Goal: Task Accomplishment & Management: Manage account settings

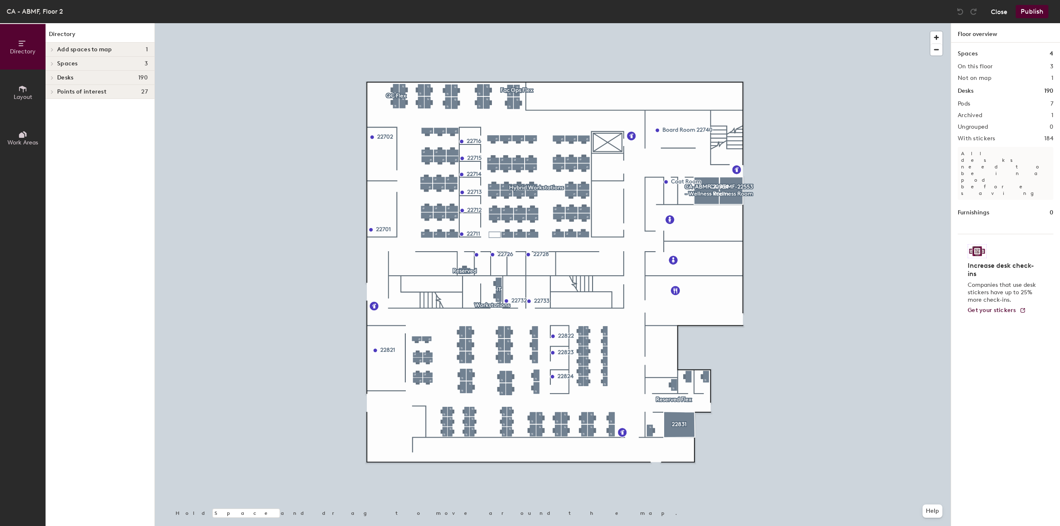
click at [998, 14] on button "Close" at bounding box center [999, 11] width 17 height 13
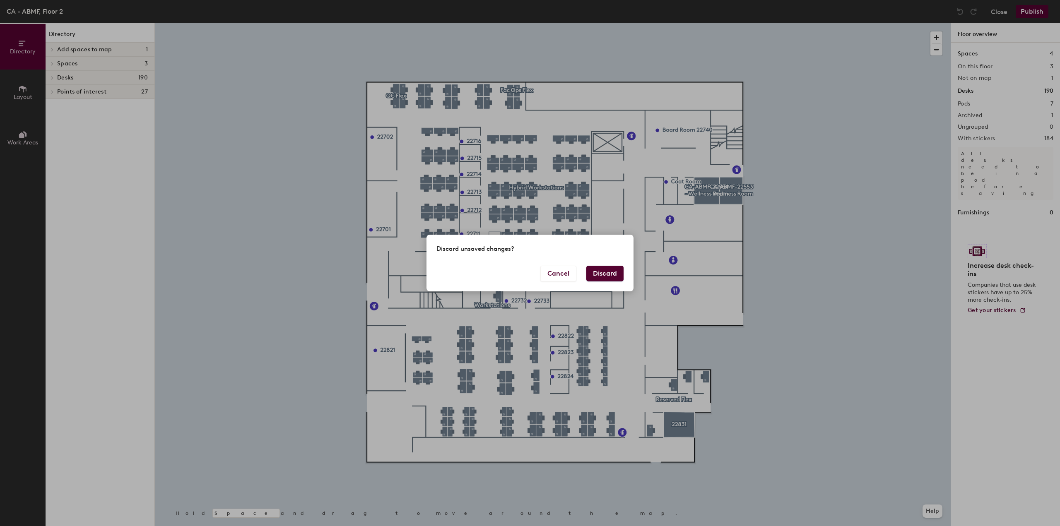
click at [611, 276] on button "Discard" at bounding box center [604, 274] width 37 height 16
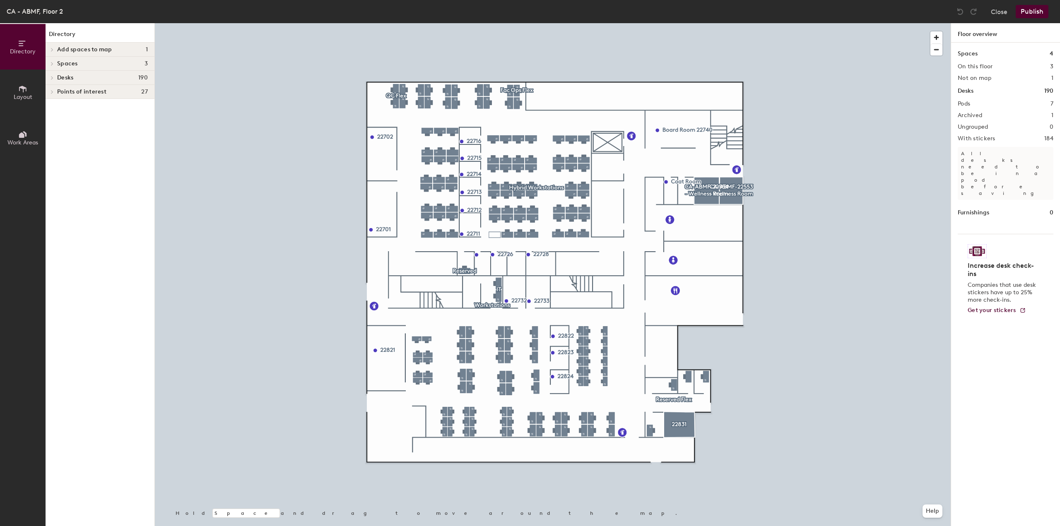
click at [50, 77] on span at bounding box center [51, 78] width 7 height 4
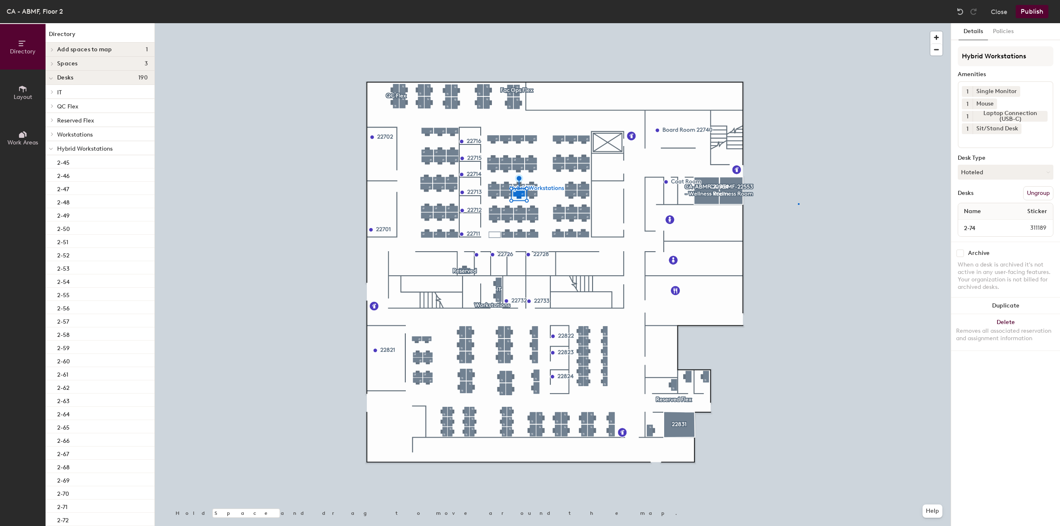
click at [798, 23] on div at bounding box center [553, 23] width 796 height 0
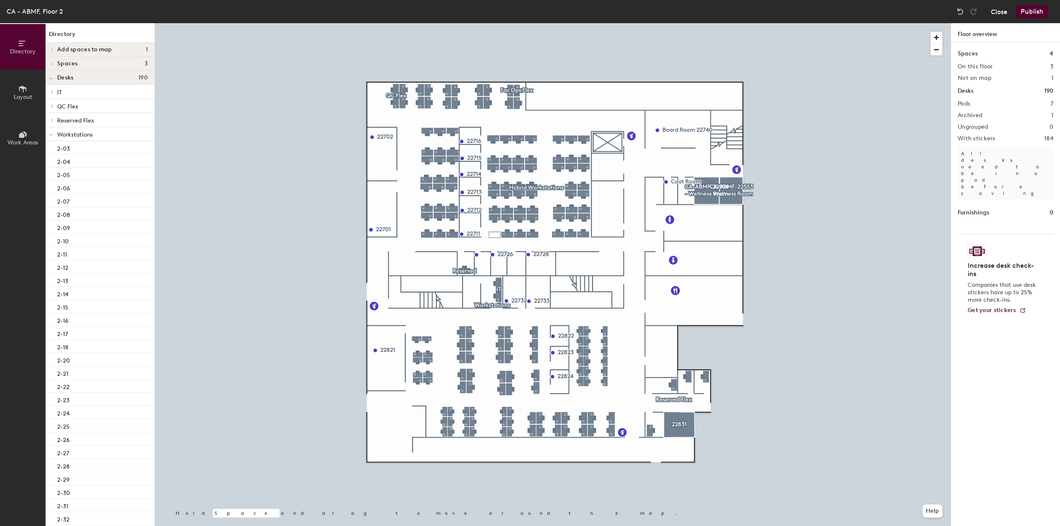
click at [997, 12] on button "Close" at bounding box center [999, 11] width 17 height 13
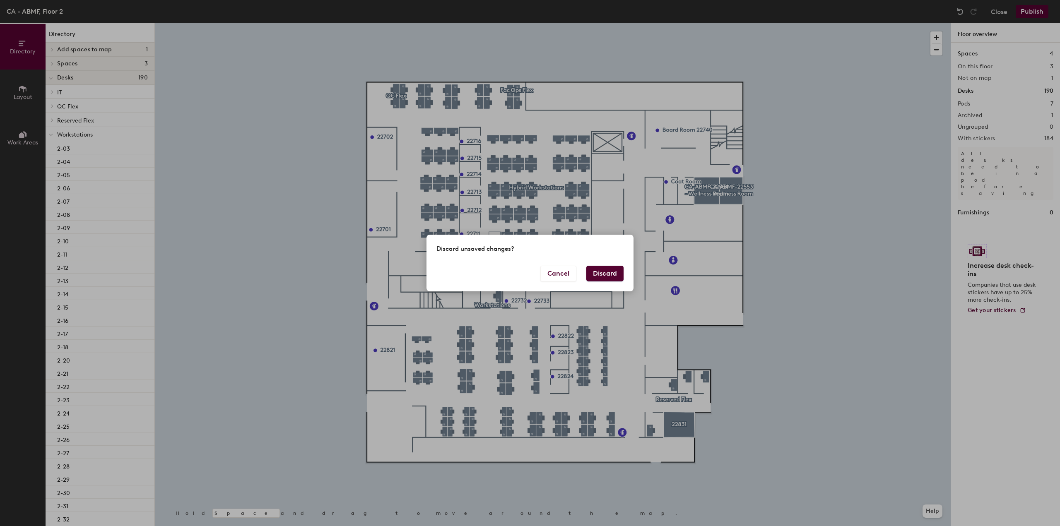
click at [613, 272] on button "Discard" at bounding box center [604, 274] width 37 height 16
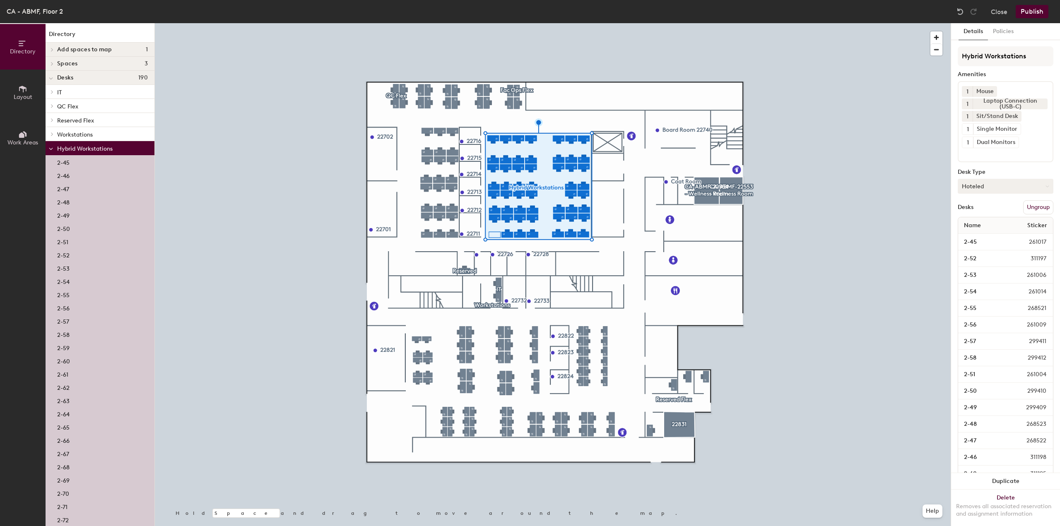
click at [1006, 184] on button "Hoteled" at bounding box center [1005, 186] width 96 height 15
click at [983, 212] on div "Assigned" at bounding box center [999, 212] width 83 height 12
click at [1028, 15] on button "Publish" at bounding box center [1031, 11] width 33 height 13
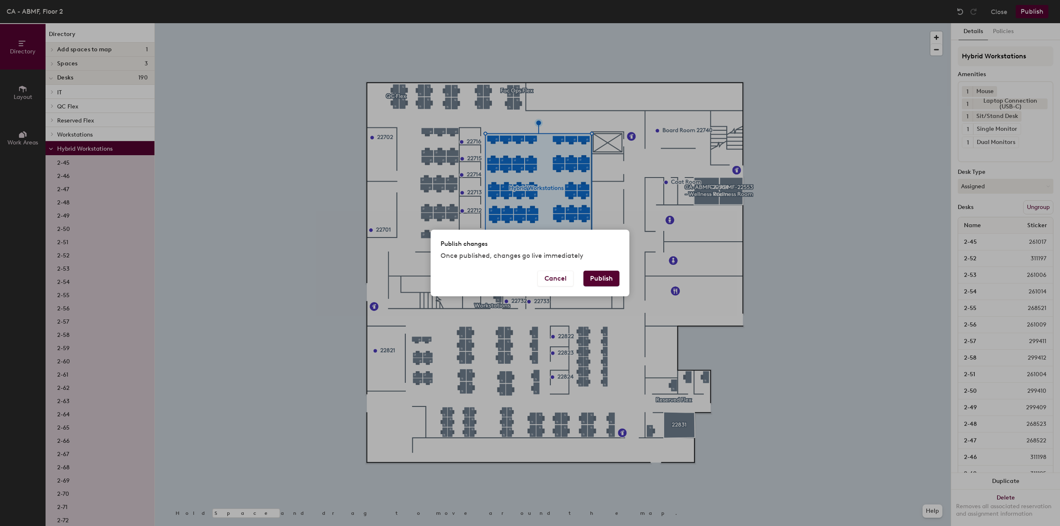
click at [609, 279] on button "Publish" at bounding box center [601, 279] width 36 height 16
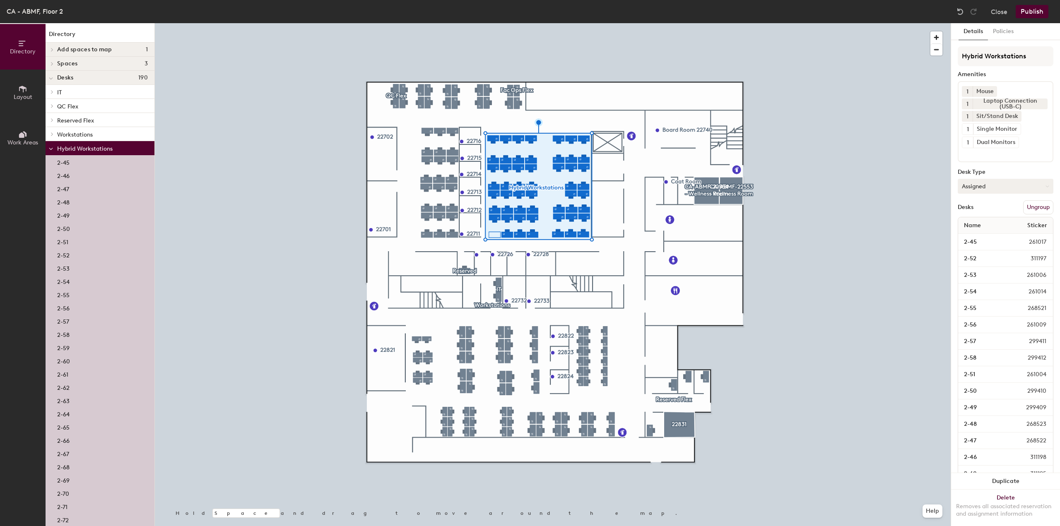
click at [991, 189] on button "Assigned" at bounding box center [1005, 186] width 96 height 15
click at [988, 232] on div "Hoteled" at bounding box center [999, 237] width 83 height 12
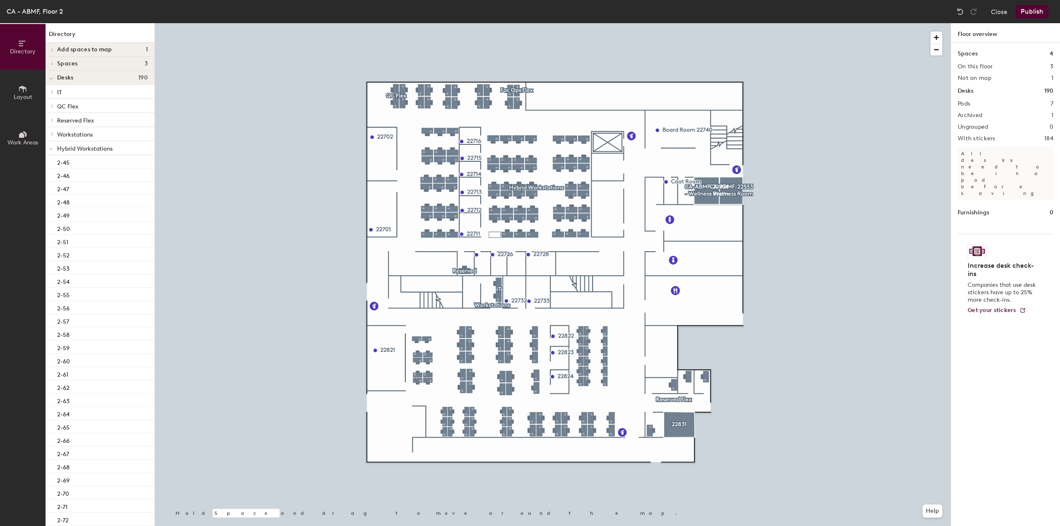
click at [495, 23] on div at bounding box center [553, 23] width 796 height 0
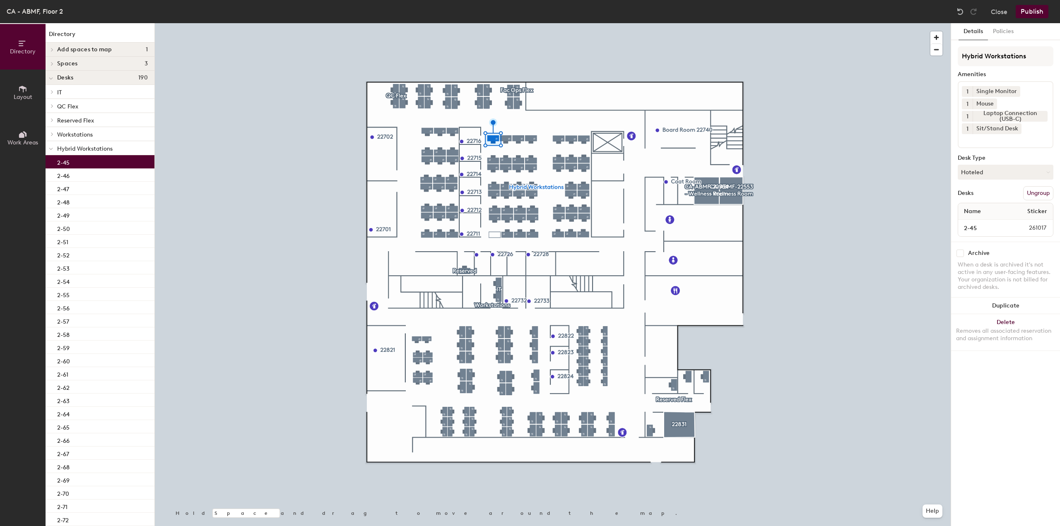
click at [964, 251] on div "Archive" at bounding box center [1005, 253] width 96 height 7
click at [957, 252] on input "checkbox" at bounding box center [959, 253] width 7 height 7
checkbox input "true"
click at [505, 23] on div at bounding box center [553, 23] width 796 height 0
drag, startPoint x: 959, startPoint y: 251, endPoint x: 952, endPoint y: 249, distance: 7.7
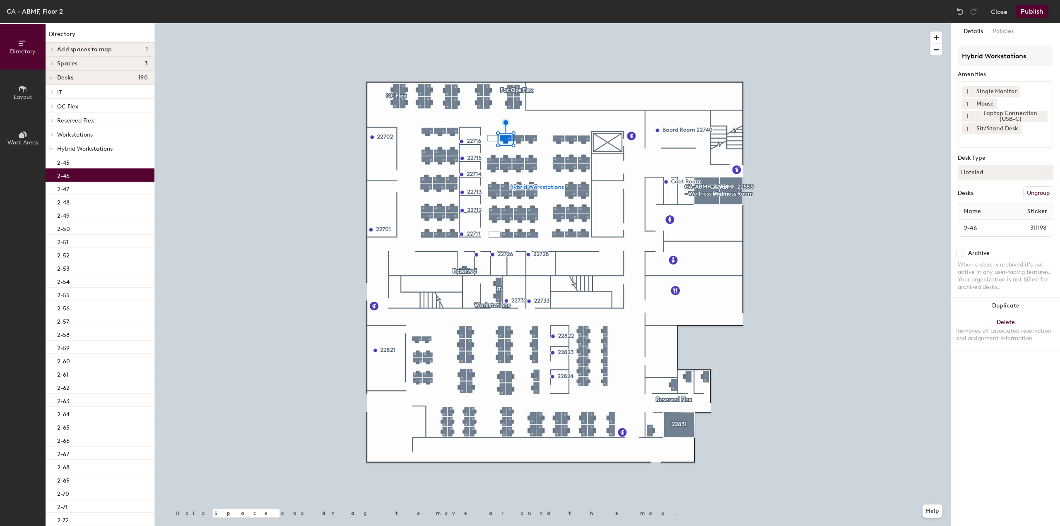
click at [959, 251] on input "checkbox" at bounding box center [959, 253] width 7 height 7
checkbox input "true"
click at [958, 253] on input "checkbox" at bounding box center [959, 253] width 7 height 7
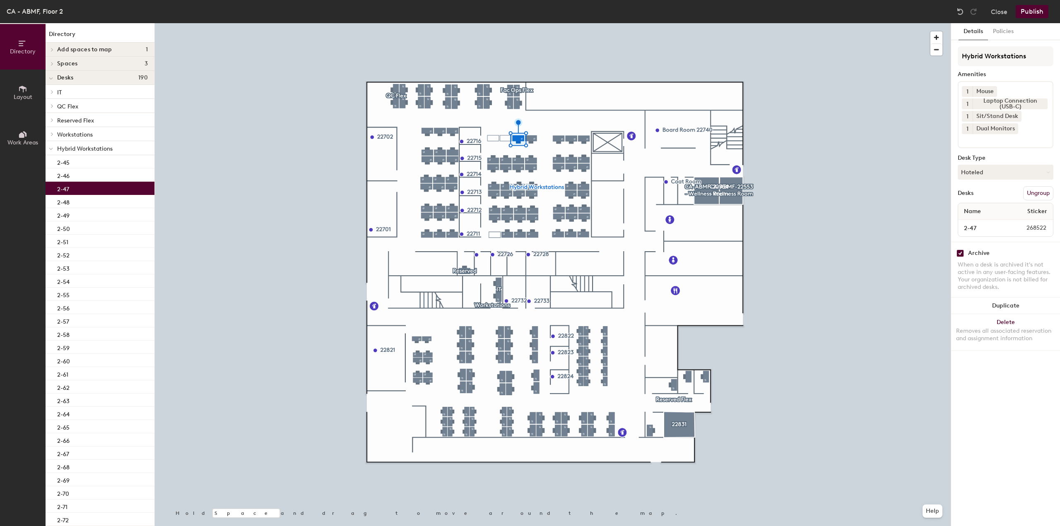
checkbox input "true"
click at [961, 252] on input "checkbox" at bounding box center [959, 253] width 7 height 7
checkbox input "true"
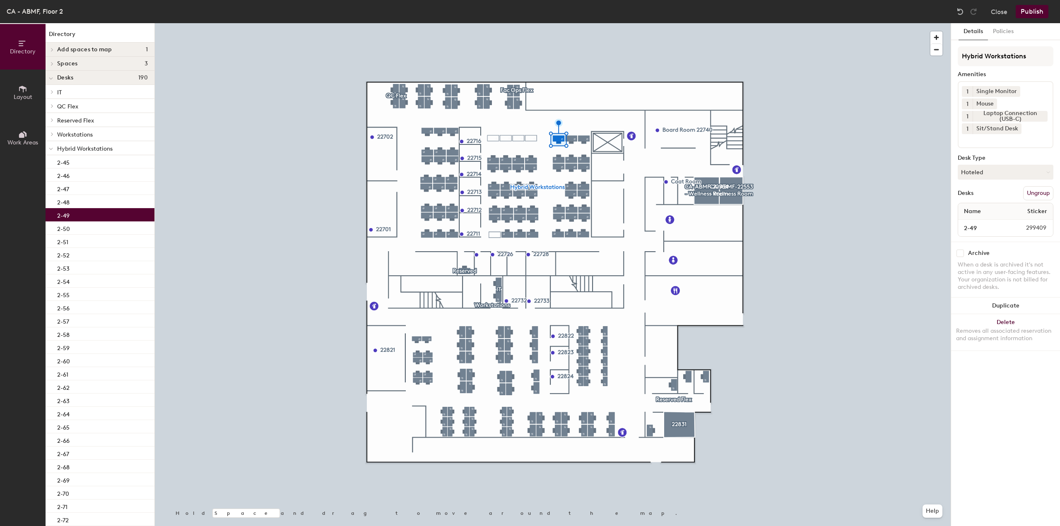
click at [956, 253] on div "Archive When a desk is archived it's not active in any user-facing features. Yo…" at bounding box center [1005, 271] width 109 height 59
click at [958, 253] on input "checkbox" at bounding box center [959, 253] width 7 height 7
checkbox input "true"
click at [959, 256] on div "Archive When a desk is archived it's not active in any user-facing features. Yo…" at bounding box center [1005, 271] width 109 height 59
click at [960, 252] on input "checkbox" at bounding box center [959, 253] width 7 height 7
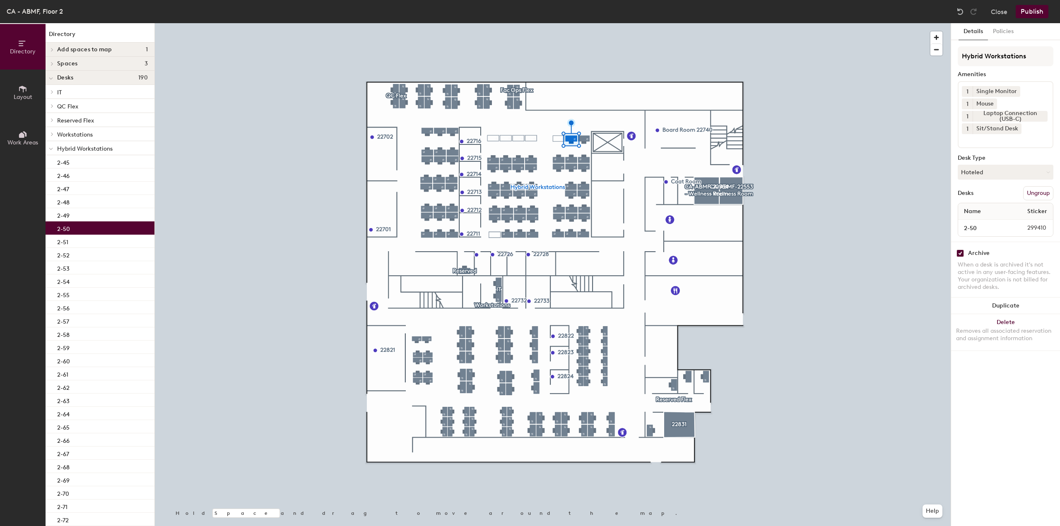
checkbox input "true"
click at [958, 252] on input "checkbox" at bounding box center [959, 253] width 7 height 7
checkbox input "true"
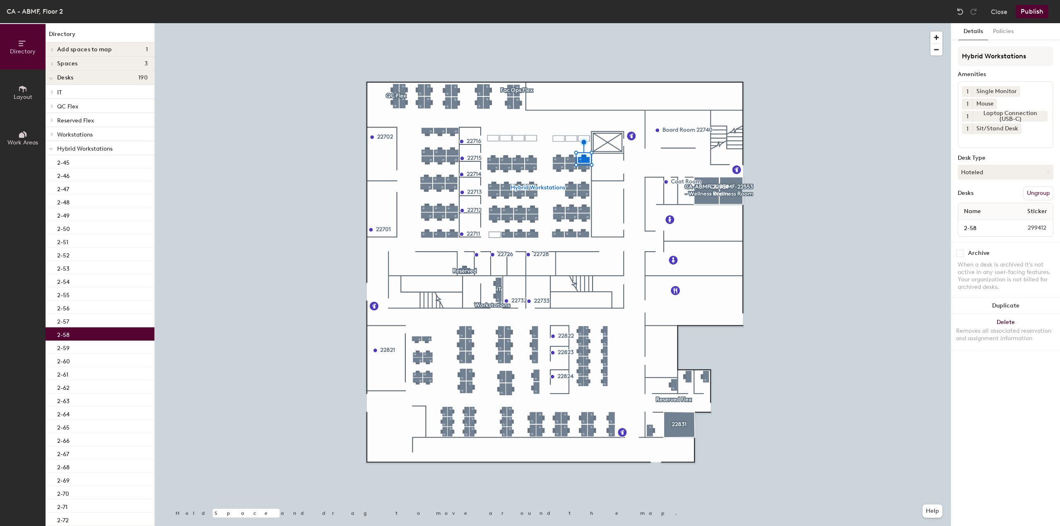
click at [962, 252] on input "checkbox" at bounding box center [959, 253] width 7 height 7
checkbox input "true"
click at [585, 23] on div at bounding box center [553, 23] width 796 height 0
click at [959, 255] on input "checkbox" at bounding box center [959, 253] width 7 height 7
checkbox input "true"
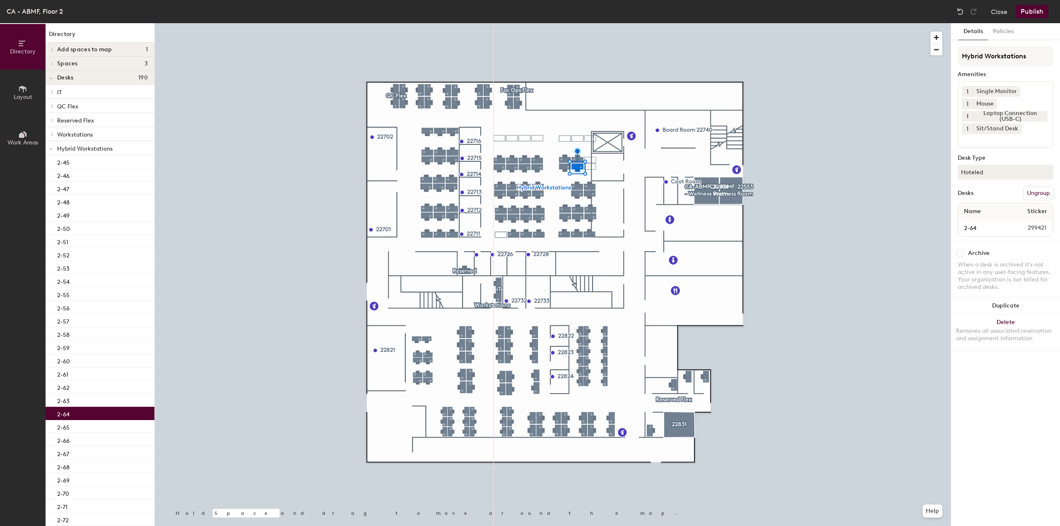
click at [961, 250] on input "checkbox" at bounding box center [959, 253] width 7 height 7
checkbox input "true"
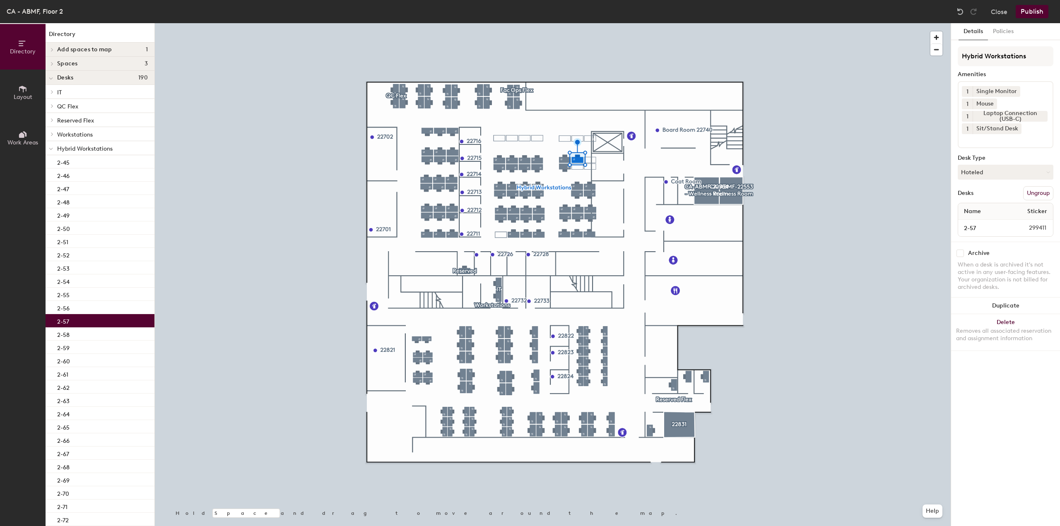
click at [959, 254] on input "checkbox" at bounding box center [959, 253] width 7 height 7
checkbox input "true"
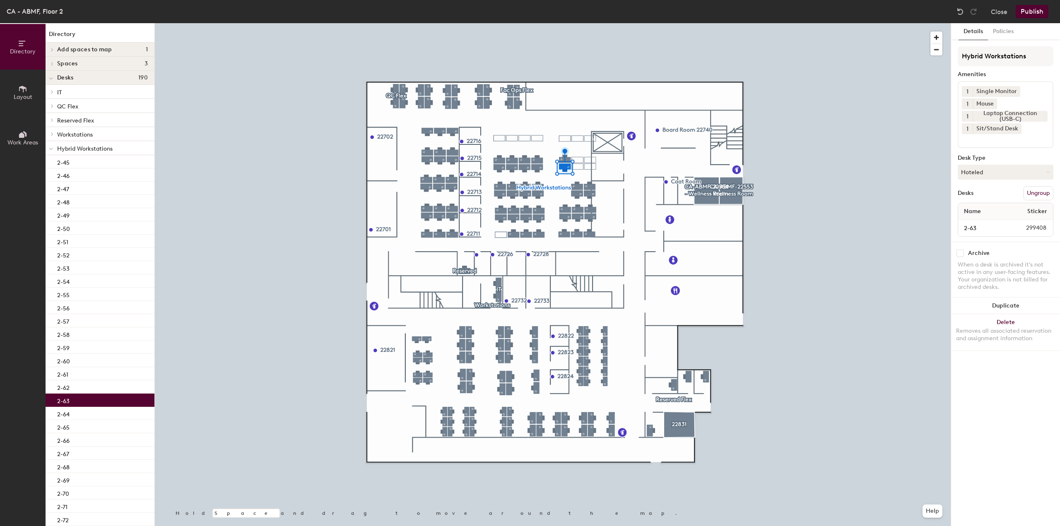
click at [965, 251] on div "Archive" at bounding box center [1005, 253] width 96 height 7
click at [962, 252] on input "checkbox" at bounding box center [959, 253] width 7 height 7
checkbox input "true"
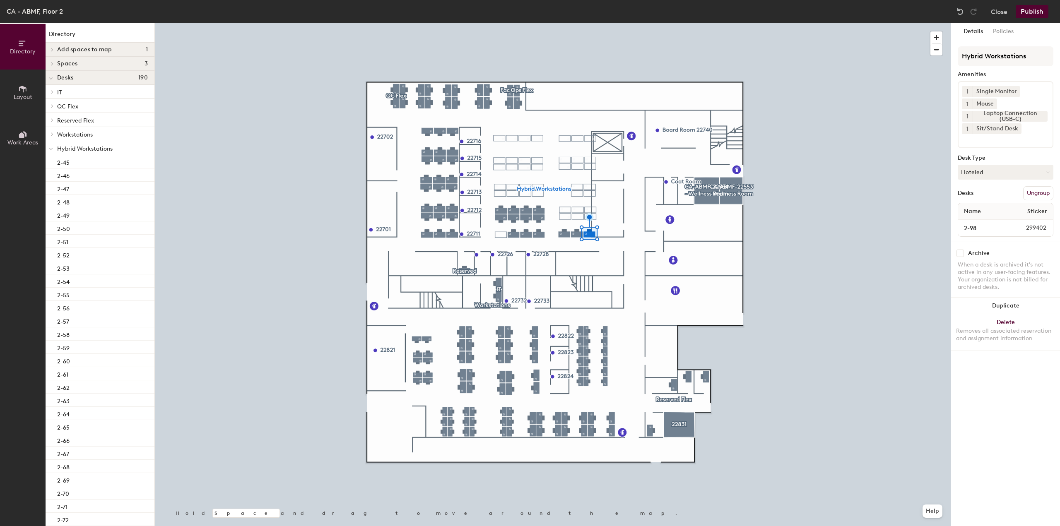
click at [961, 252] on input "checkbox" at bounding box center [959, 253] width 7 height 7
checkbox input "true"
click at [961, 252] on input "checkbox" at bounding box center [959, 253] width 7 height 7
checkbox input "true"
click at [959, 251] on input "checkbox" at bounding box center [959, 253] width 7 height 7
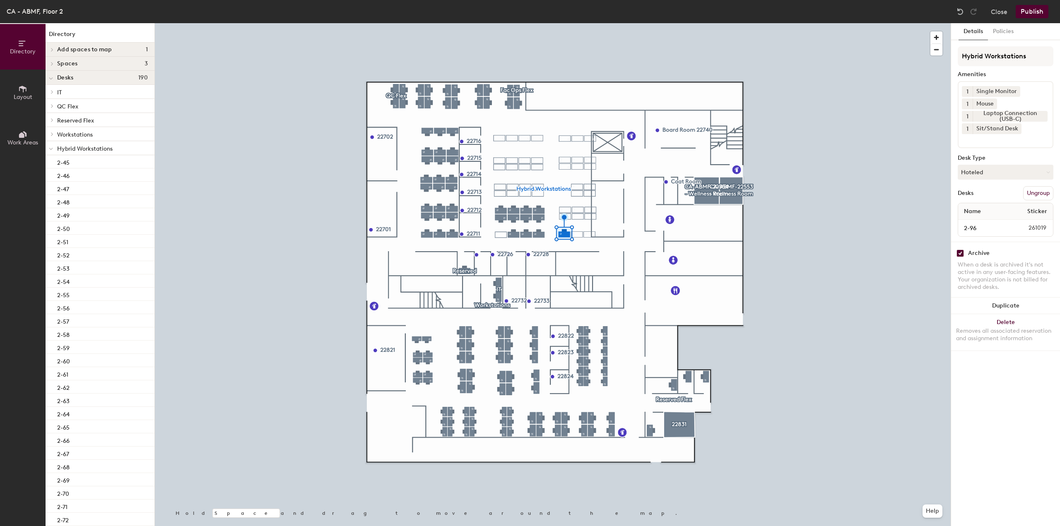
checkbox input "true"
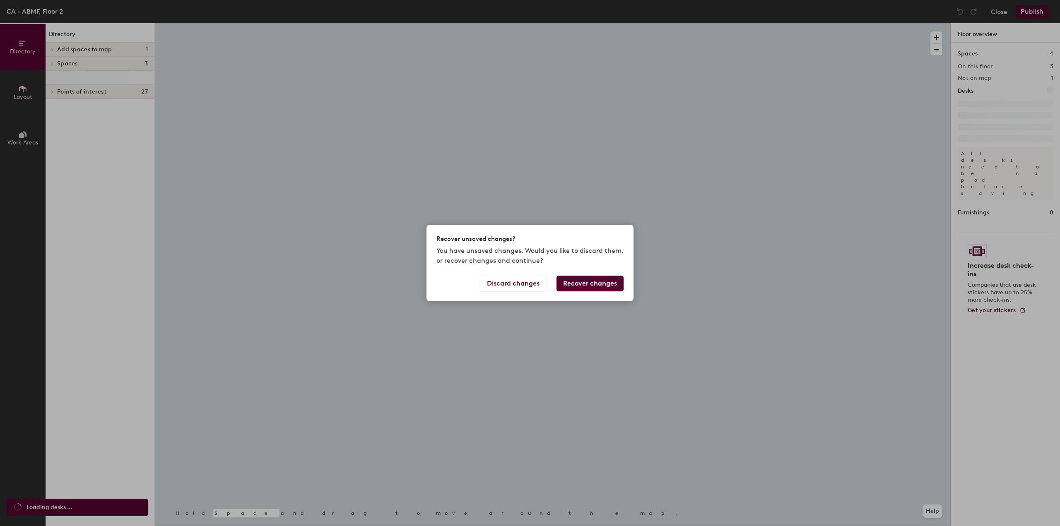
click at [561, 288] on button "Recover changes" at bounding box center [589, 284] width 67 height 16
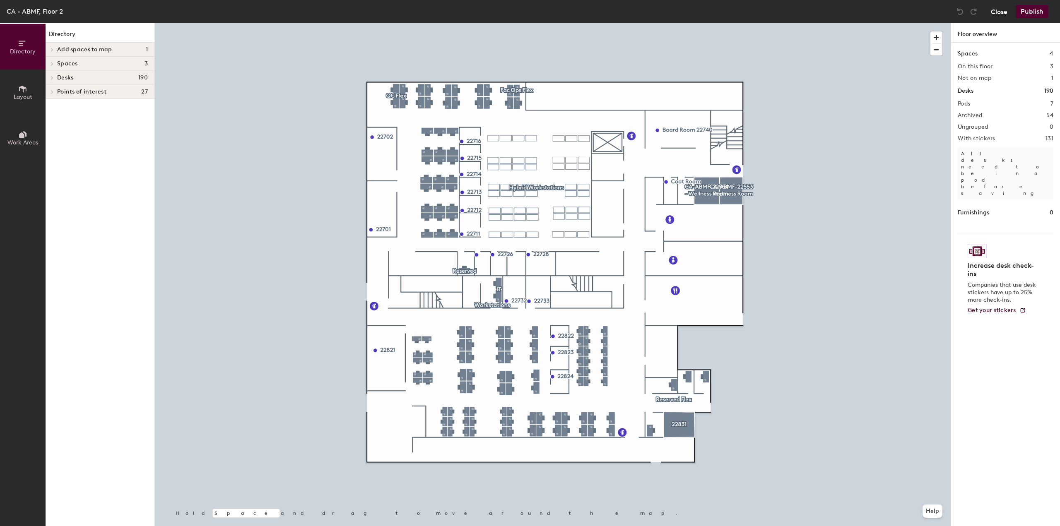
click at [1003, 11] on button "Close" at bounding box center [999, 11] width 17 height 13
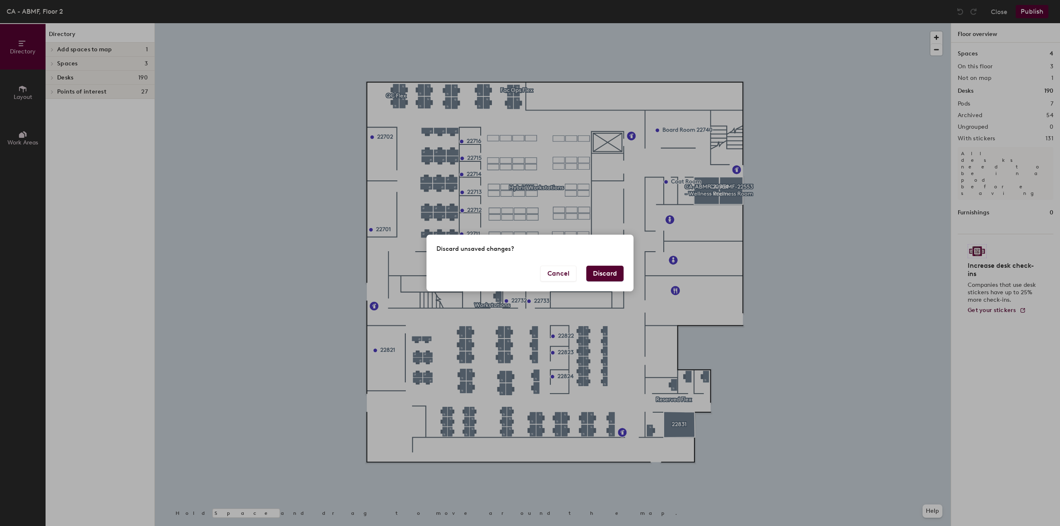
click at [606, 269] on button "Discard" at bounding box center [604, 274] width 37 height 16
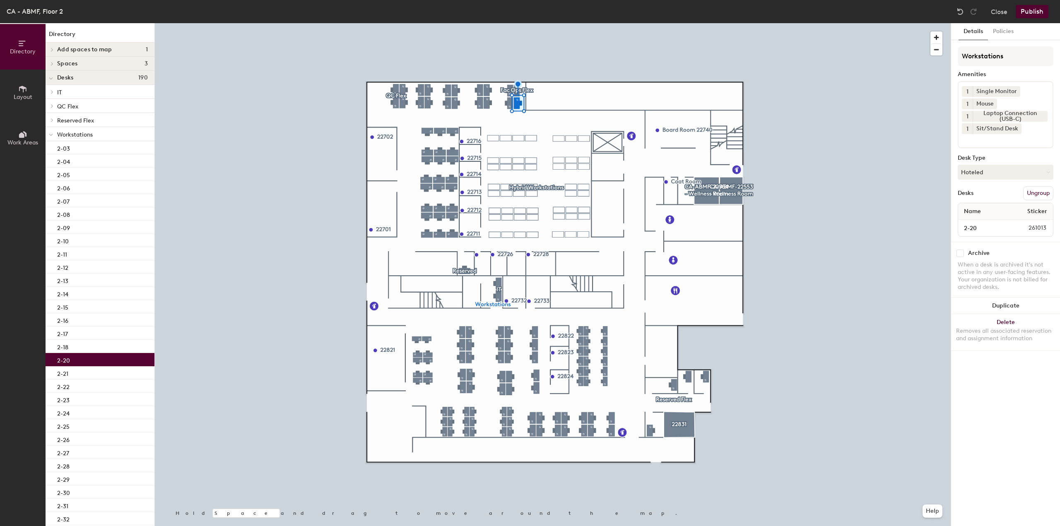
click at [962, 251] on input "checkbox" at bounding box center [959, 253] width 7 height 7
checkbox input "true"
click at [507, 23] on div at bounding box center [553, 23] width 796 height 0
click at [957, 250] on input "checkbox" at bounding box center [959, 253] width 7 height 7
click at [517, 23] on div at bounding box center [553, 23] width 796 height 0
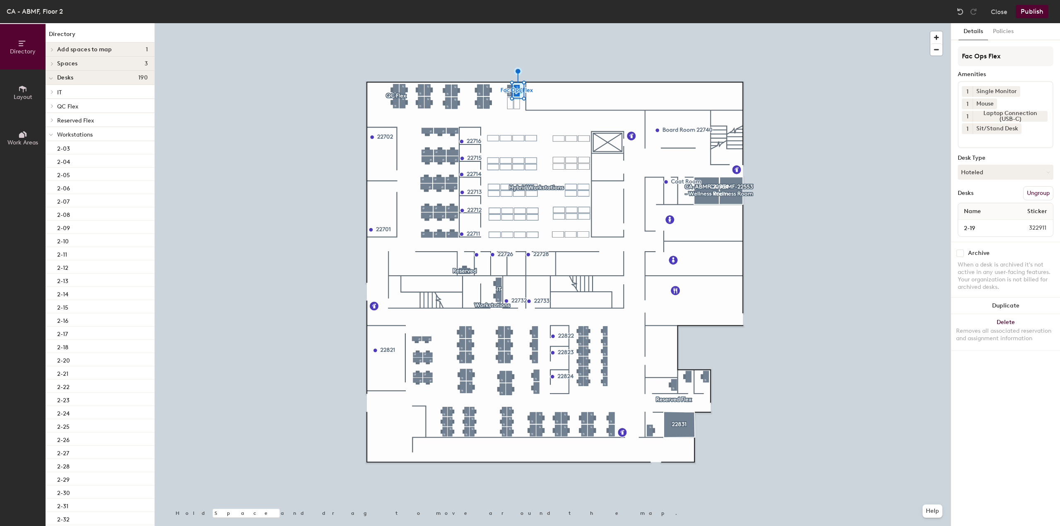
click at [961, 250] on input "checkbox" at bounding box center [959, 253] width 7 height 7
checkbox input "true"
click at [507, 23] on div at bounding box center [553, 23] width 796 height 0
click at [959, 252] on input "checkbox" at bounding box center [959, 253] width 7 height 7
checkbox input "true"
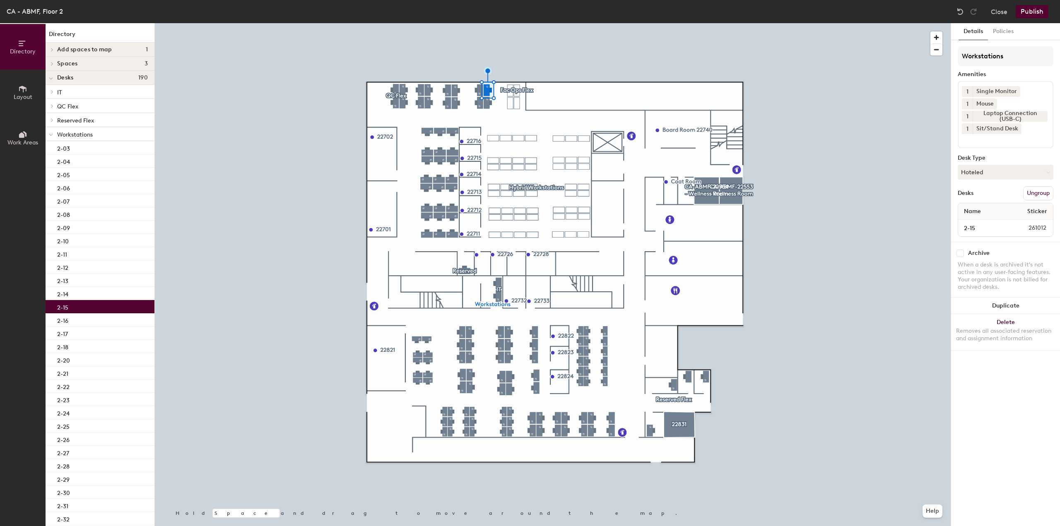
click at [961, 247] on div "Archive When a desk is archived it's not active in any user-facing features. Yo…" at bounding box center [1005, 271] width 109 height 59
click at [962, 251] on input "checkbox" at bounding box center [959, 253] width 7 height 7
checkbox input "true"
click at [960, 251] on input "checkbox" at bounding box center [959, 253] width 7 height 7
checkbox input "true"
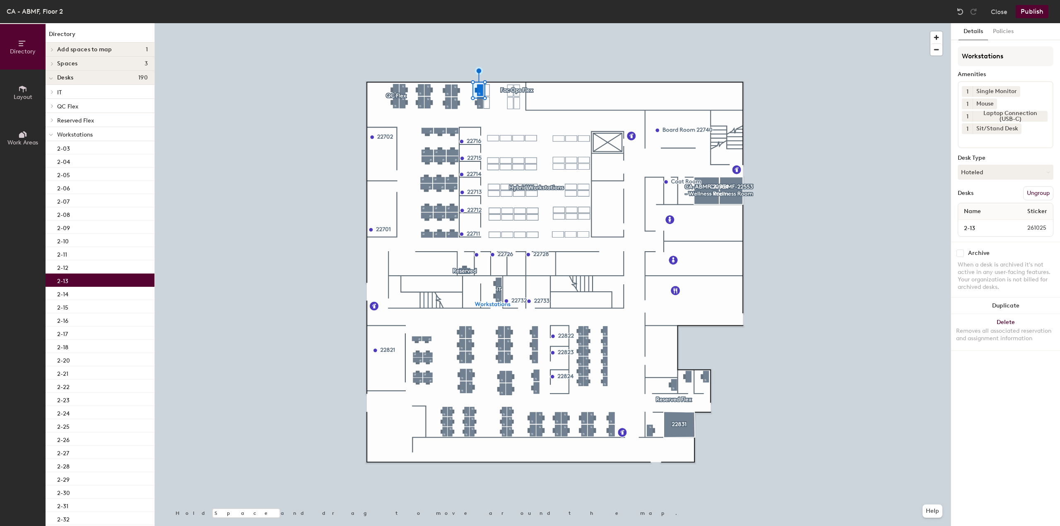
click at [964, 250] on div "Archive" at bounding box center [1005, 253] width 96 height 7
click at [961, 250] on input "checkbox" at bounding box center [959, 253] width 7 height 7
checkbox input "true"
click at [480, 23] on div at bounding box center [553, 23] width 796 height 0
click at [958, 251] on input "checkbox" at bounding box center [959, 253] width 7 height 7
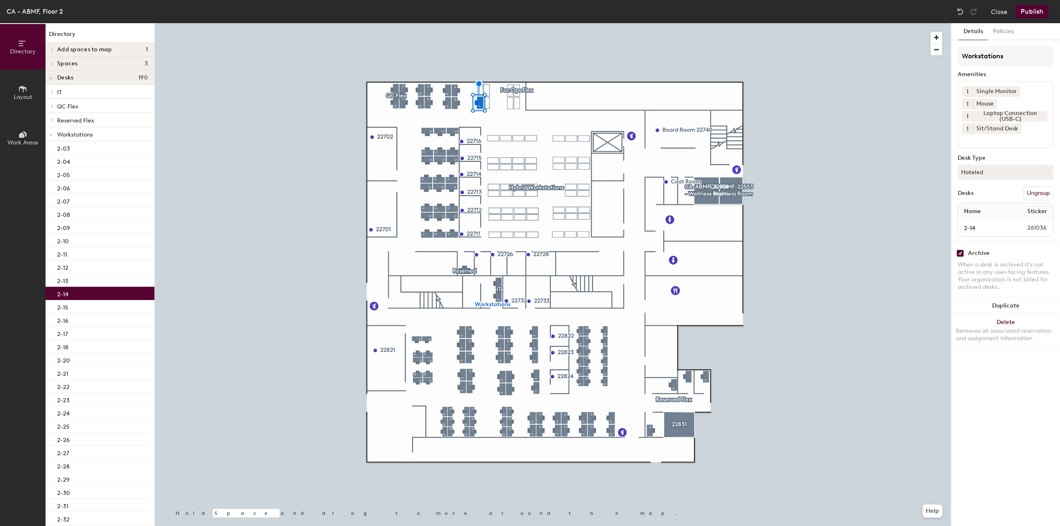
checkbox input "true"
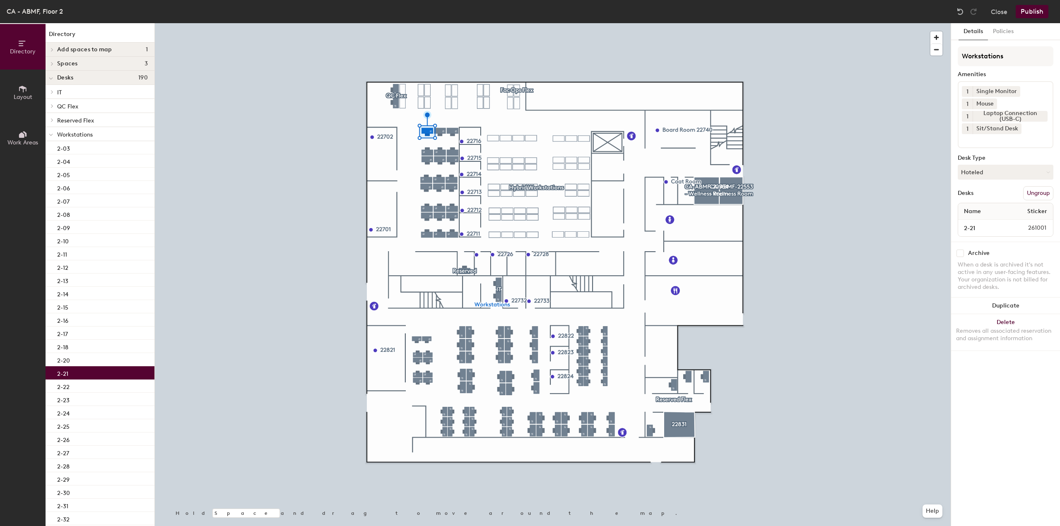
drag, startPoint x: 959, startPoint y: 253, endPoint x: 950, endPoint y: 250, distance: 9.4
click at [959, 253] on input "checkbox" at bounding box center [959, 253] width 7 height 7
checkbox input "true"
click at [959, 255] on input "checkbox" at bounding box center [959, 253] width 7 height 7
checkbox input "true"
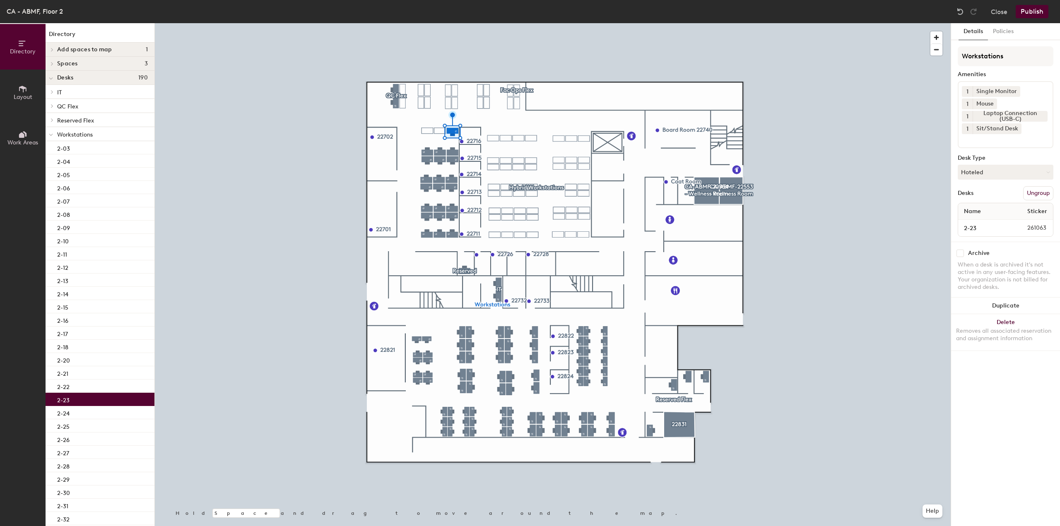
click at [962, 251] on input "checkbox" at bounding box center [959, 253] width 7 height 7
checkbox input "true"
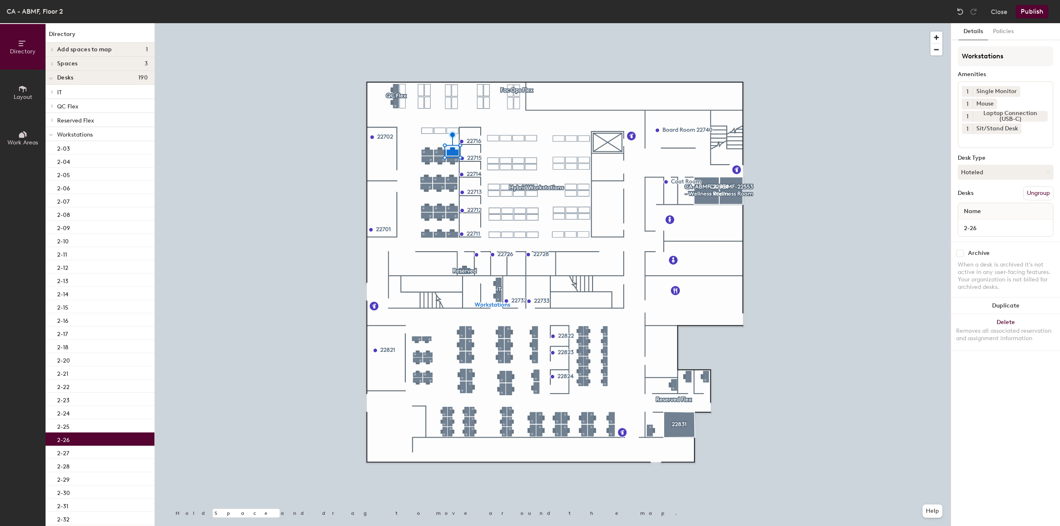
click at [962, 251] on input "checkbox" at bounding box center [959, 253] width 7 height 7
checkbox input "true"
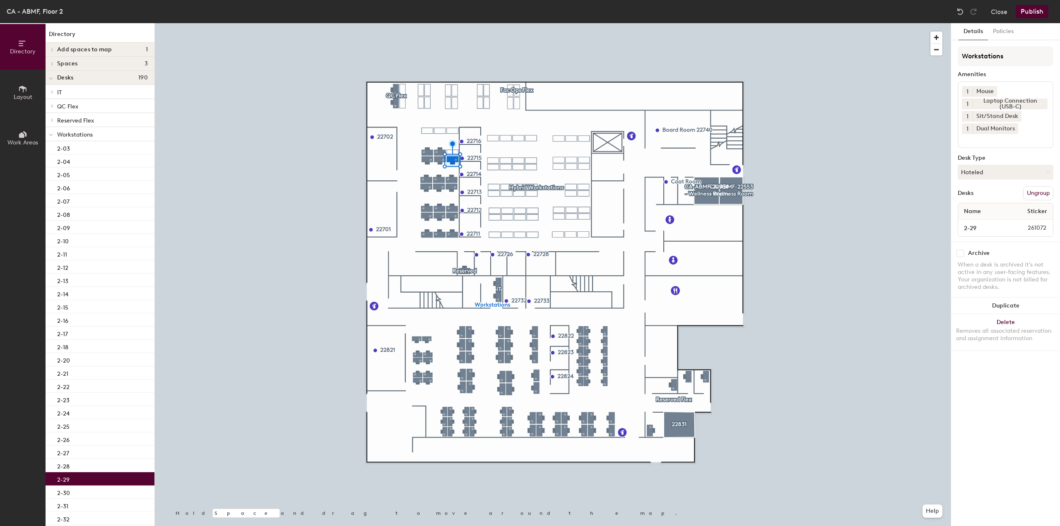
click at [957, 250] on input "checkbox" at bounding box center [959, 253] width 7 height 7
checkbox input "true"
click at [961, 252] on input "checkbox" at bounding box center [959, 253] width 7 height 7
checkbox input "true"
click at [961, 252] on input "checkbox" at bounding box center [959, 253] width 7 height 7
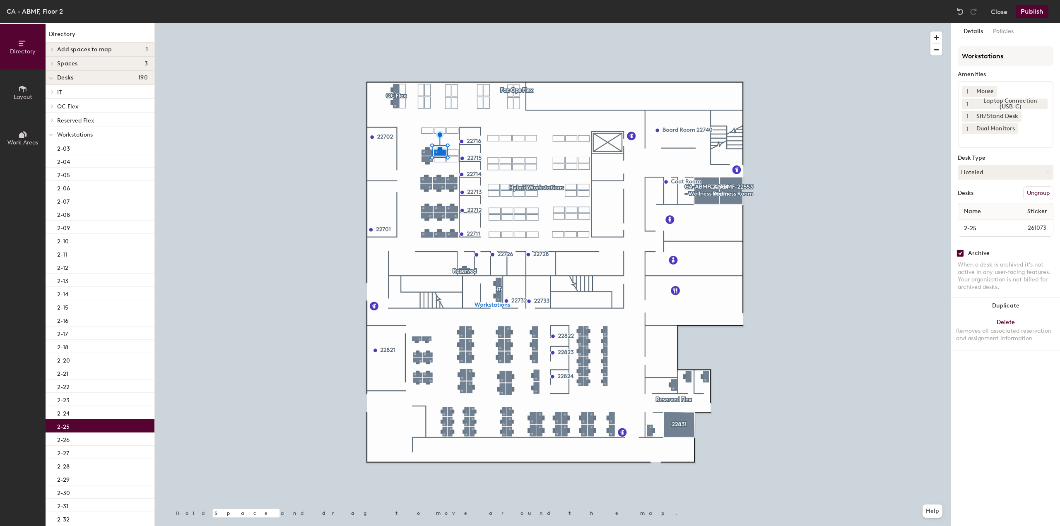
checkbox input "true"
click at [957, 252] on input "checkbox" at bounding box center [959, 253] width 7 height 7
checkbox input "true"
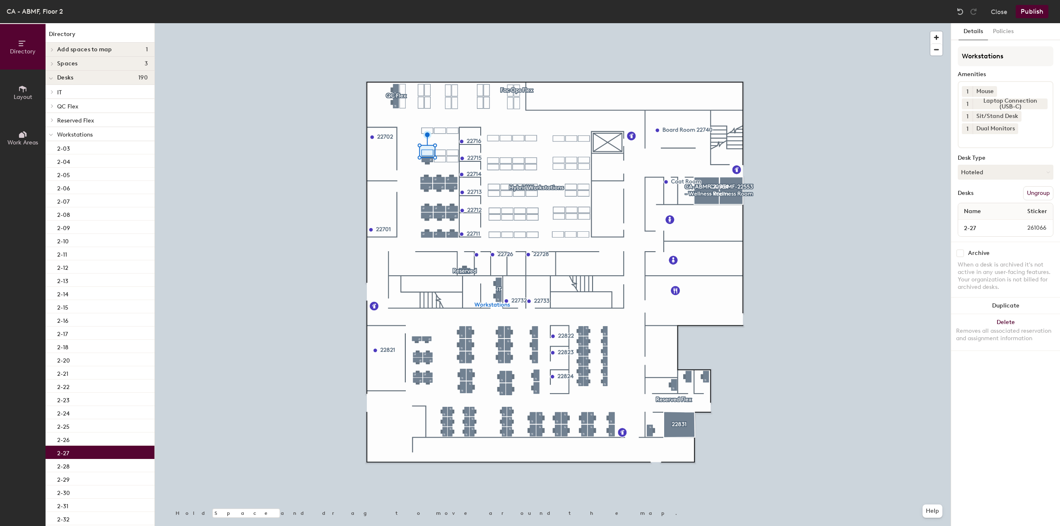
click at [961, 252] on input "checkbox" at bounding box center [959, 253] width 7 height 7
checkbox input "true"
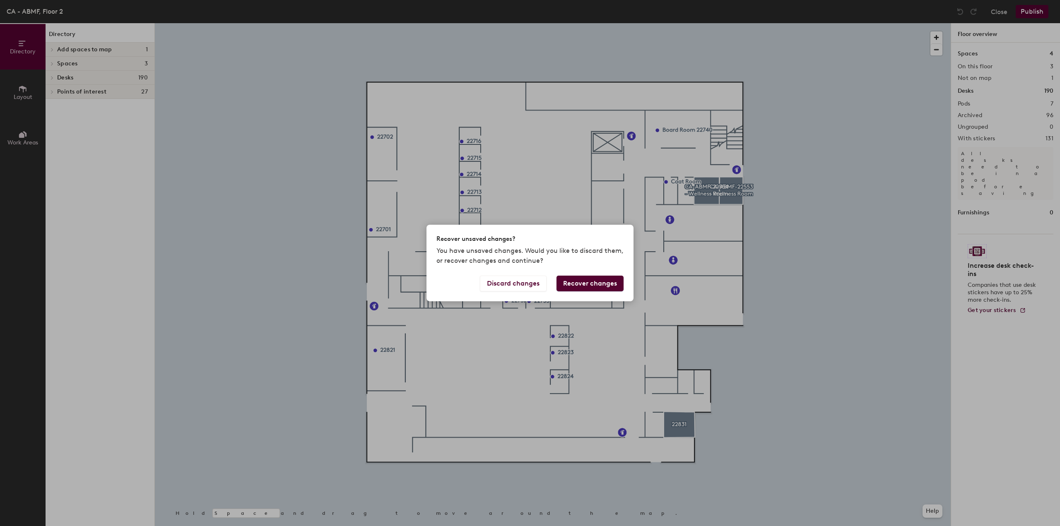
click at [577, 290] on button "Recover changes" at bounding box center [589, 284] width 67 height 16
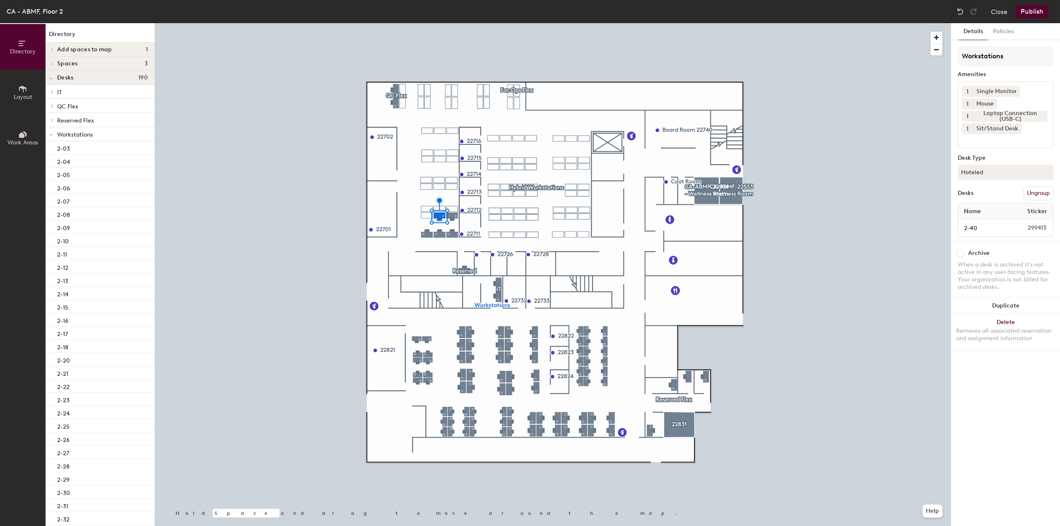
click at [960, 253] on input "checkbox" at bounding box center [959, 253] width 7 height 7
checkbox input "true"
click at [426, 23] on div at bounding box center [553, 23] width 796 height 0
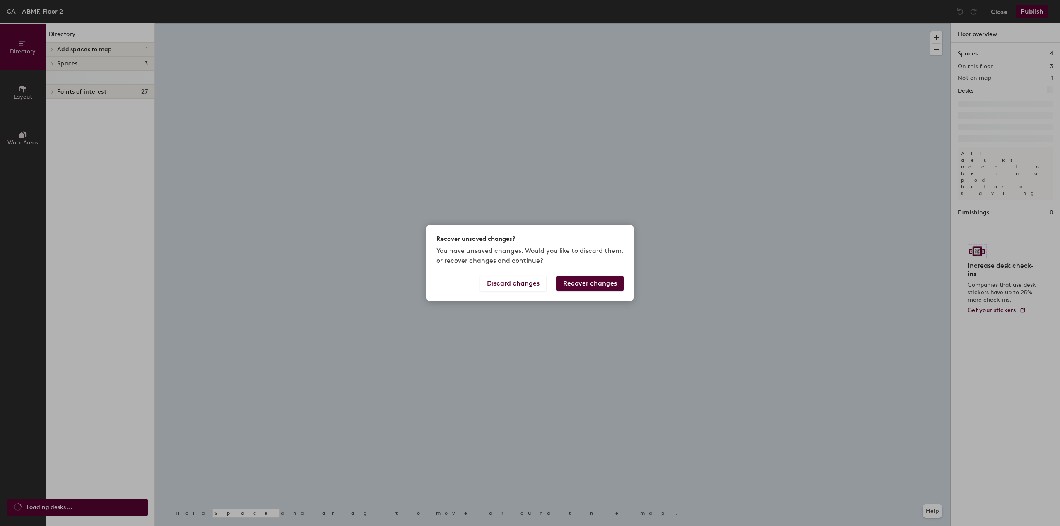
click at [561, 284] on button "Recover changes" at bounding box center [589, 284] width 67 height 16
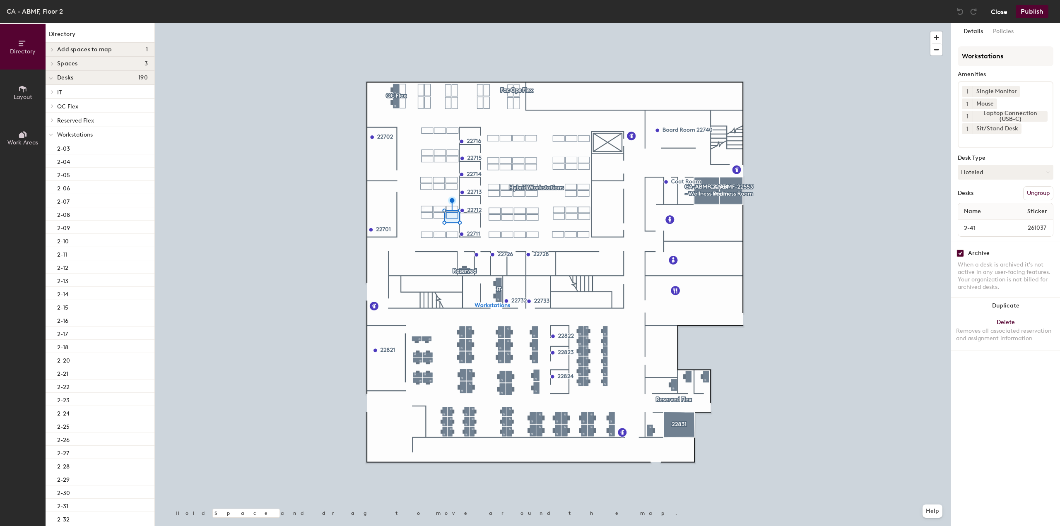
click at [995, 12] on button "Close" at bounding box center [999, 11] width 17 height 13
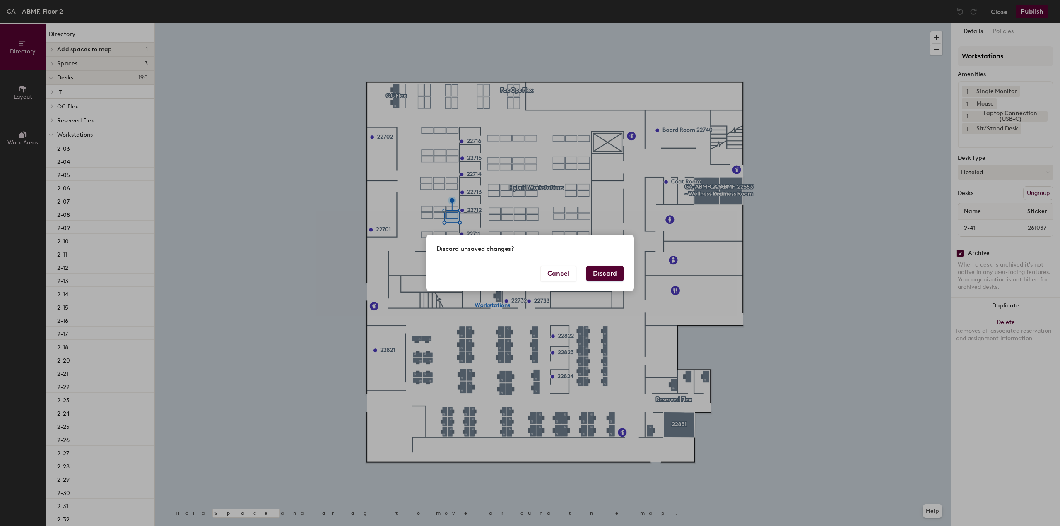
click at [606, 275] on button "Discard" at bounding box center [604, 274] width 37 height 16
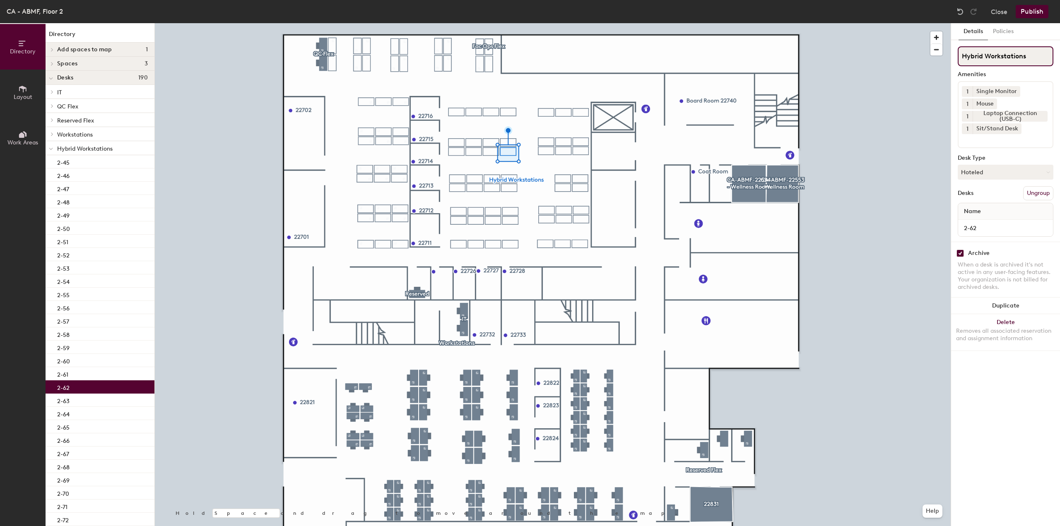
click at [1031, 58] on input "Hybrid Workstations" at bounding box center [1005, 56] width 96 height 20
type input "Hybrid Workstations (Bay 1)"
click at [1027, 11] on button "Publish" at bounding box center [1031, 11] width 33 height 13
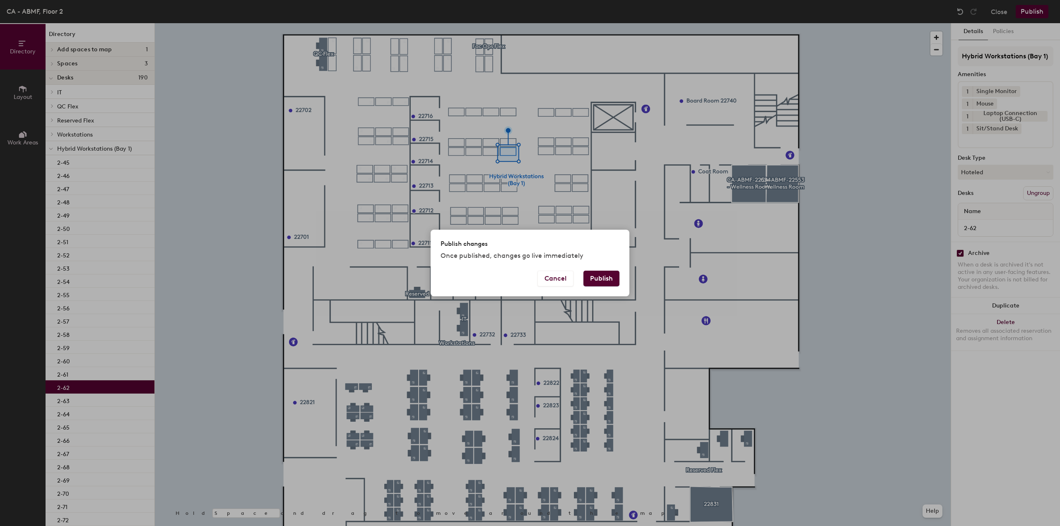
click at [615, 277] on button "Publish" at bounding box center [601, 279] width 36 height 16
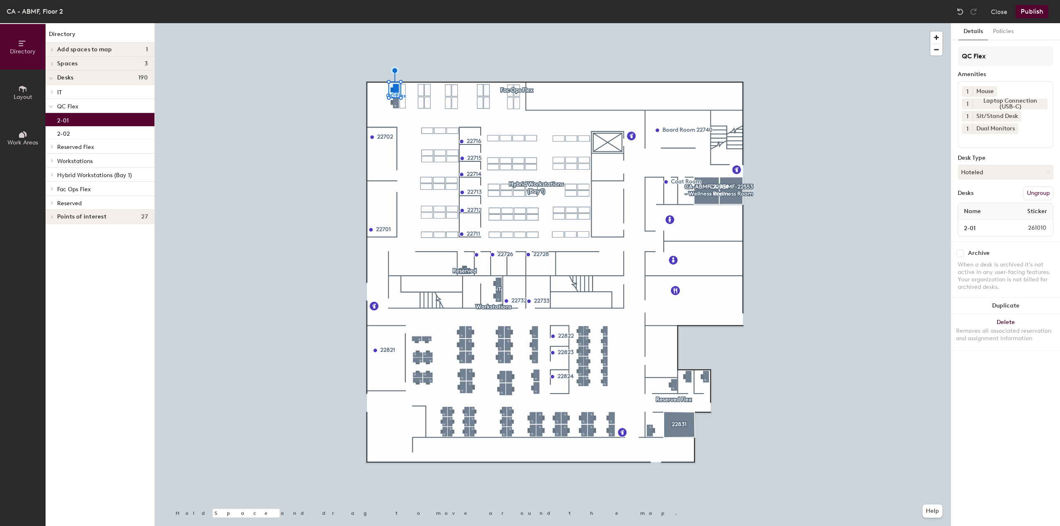
click at [964, 252] on div "Archive" at bounding box center [1005, 253] width 96 height 7
click at [960, 252] on input "checkbox" at bounding box center [959, 253] width 7 height 7
checkbox input "true"
click at [962, 256] on input "checkbox" at bounding box center [959, 253] width 7 height 7
checkbox input "true"
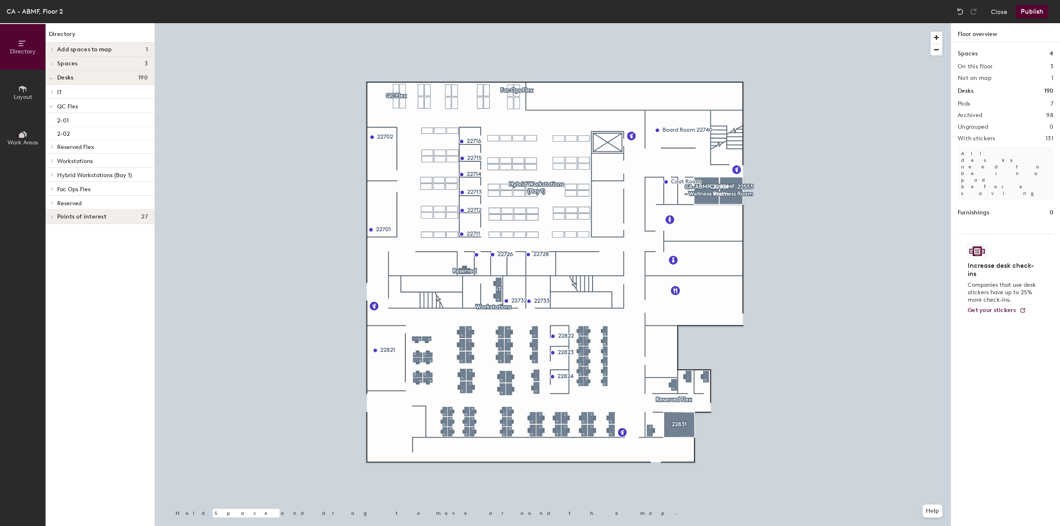
click at [1040, 9] on button "Publish" at bounding box center [1031, 11] width 33 height 13
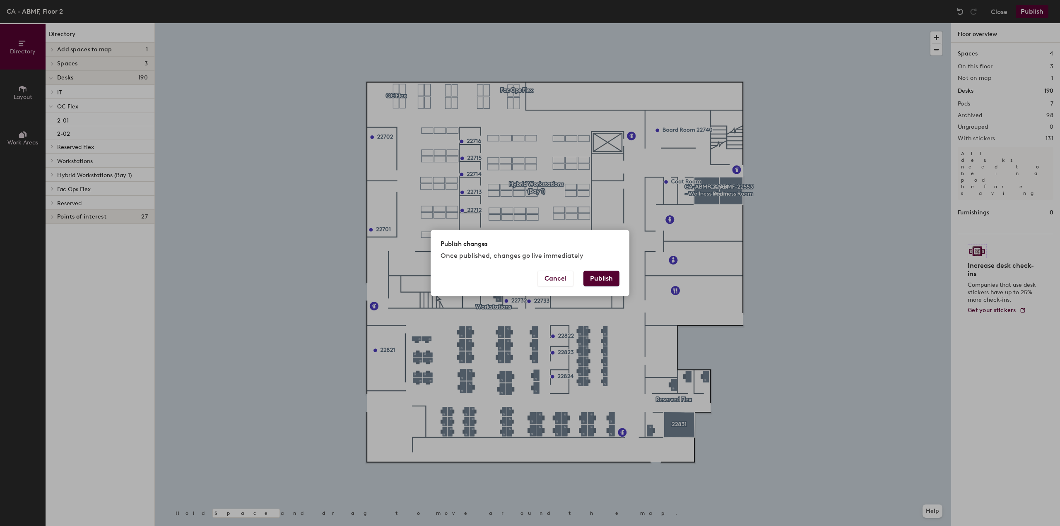
click at [596, 284] on button "Publish" at bounding box center [601, 279] width 36 height 16
